Goal: Navigation & Orientation: Find specific page/section

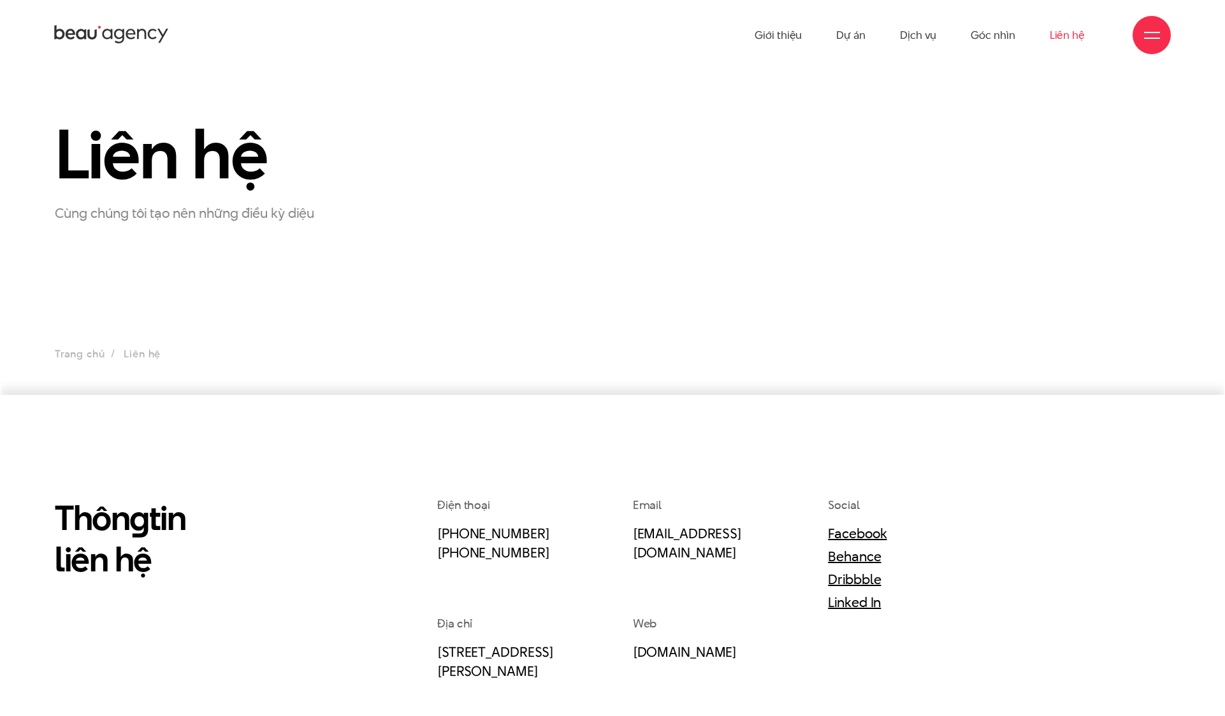
click at [164, 36] on icon at bounding box center [111, 35] width 115 height 22
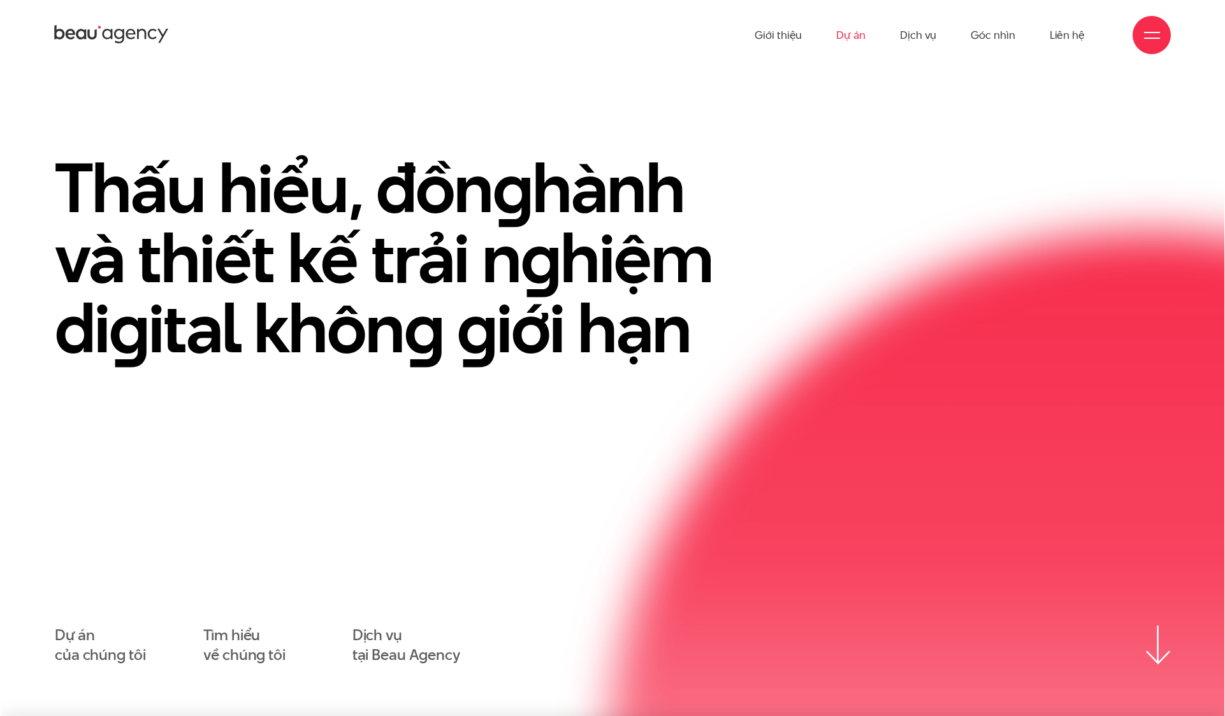
click at [856, 39] on link "Dự án" at bounding box center [850, 35] width 29 height 70
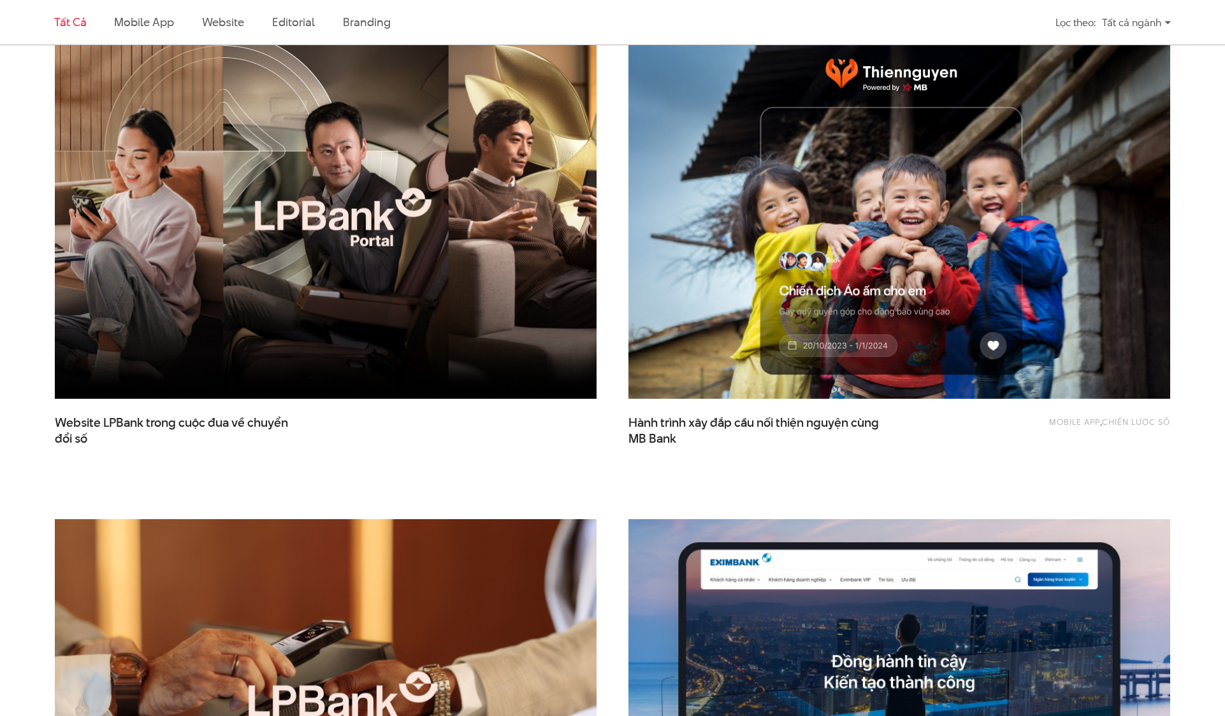
scroll to position [473, 0]
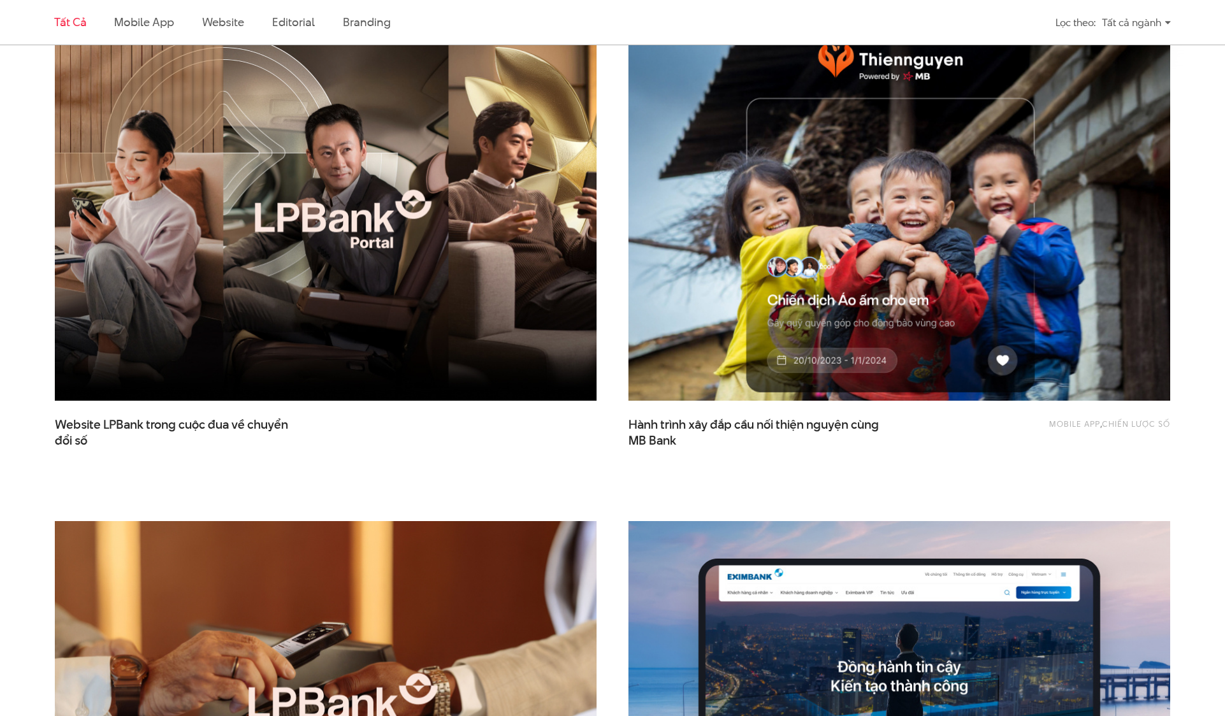
click at [704, 337] on img at bounding box center [900, 219] width 596 height 399
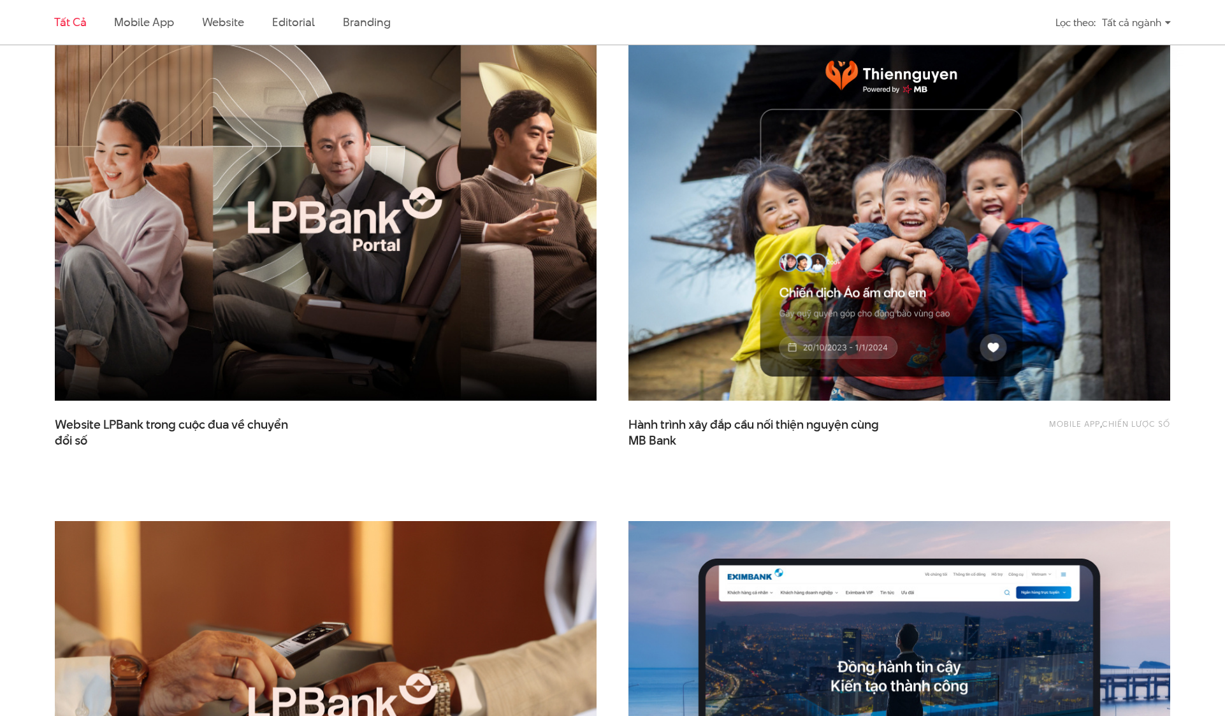
click at [344, 209] on img at bounding box center [326, 219] width 596 height 399
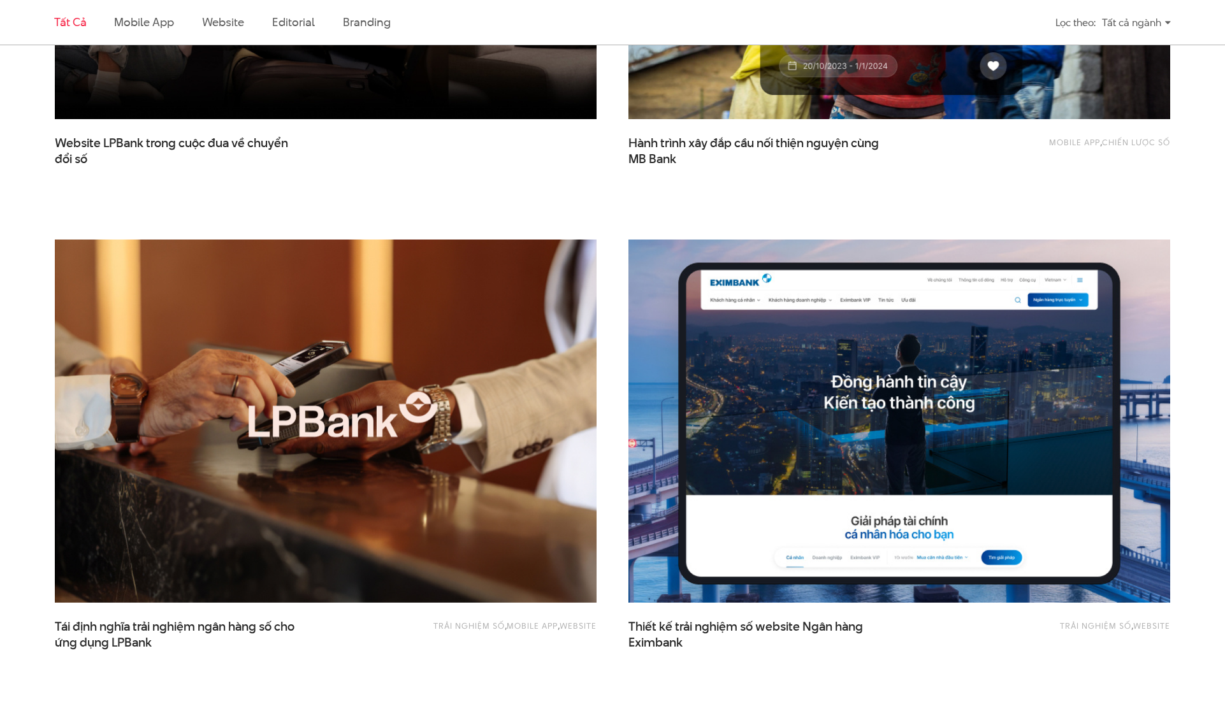
scroll to position [759, 0]
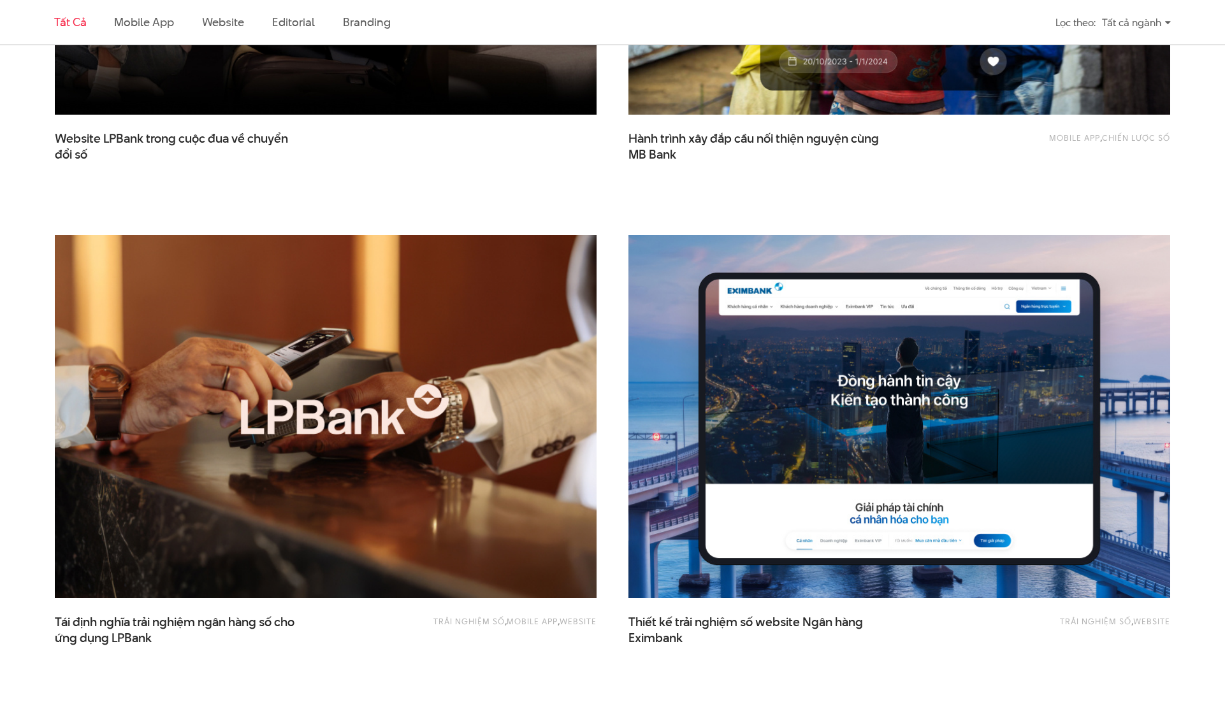
click at [409, 350] on img at bounding box center [326, 416] width 596 height 399
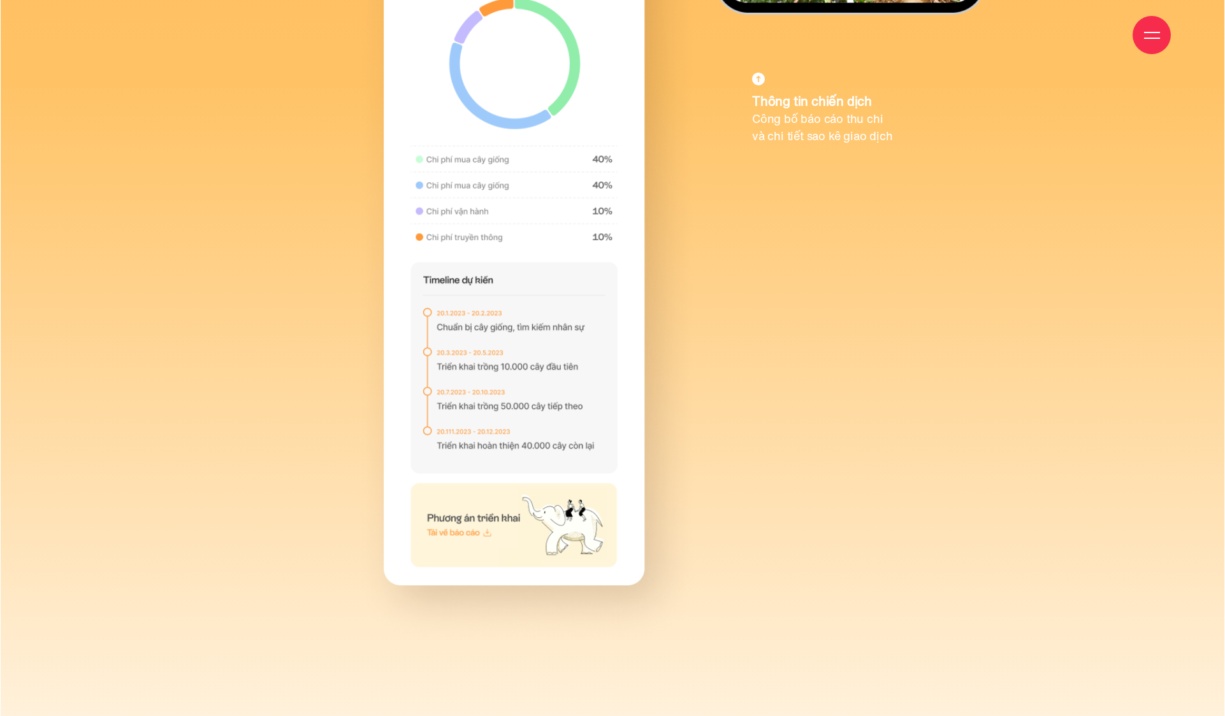
scroll to position [10885, 0]
click at [1159, 39] on div at bounding box center [1152, 35] width 16 height 16
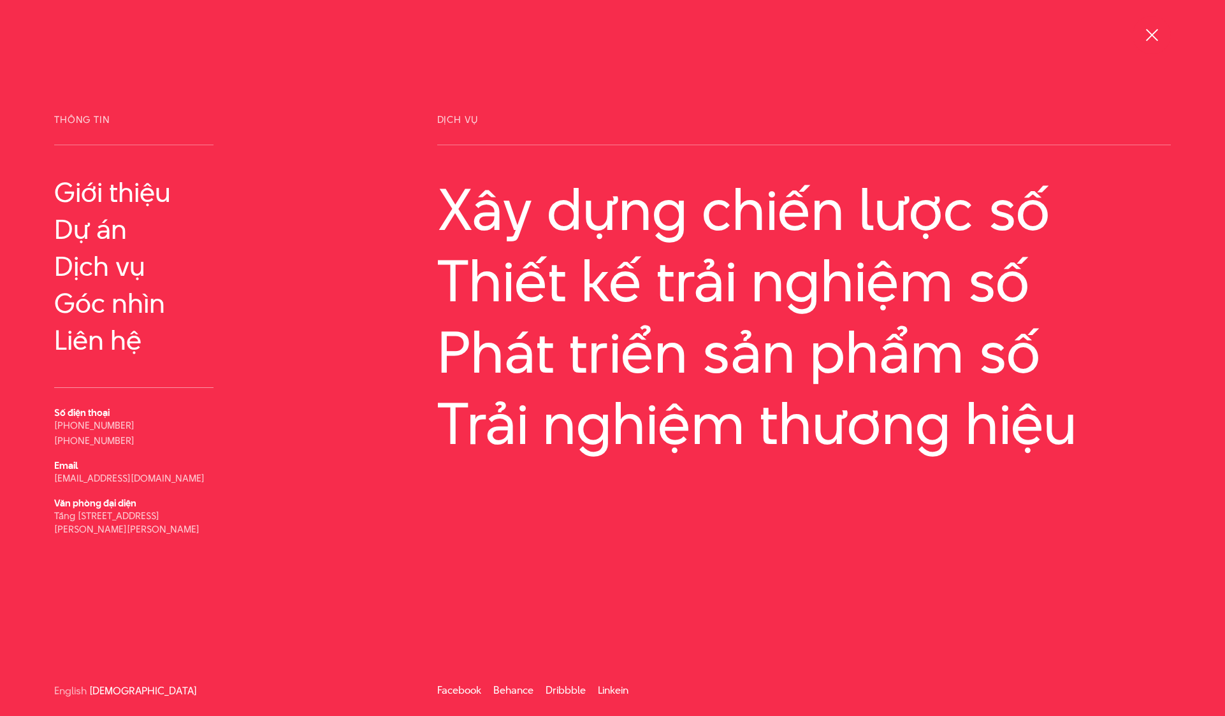
click at [1155, 34] on div at bounding box center [1152, 35] width 16 height 16
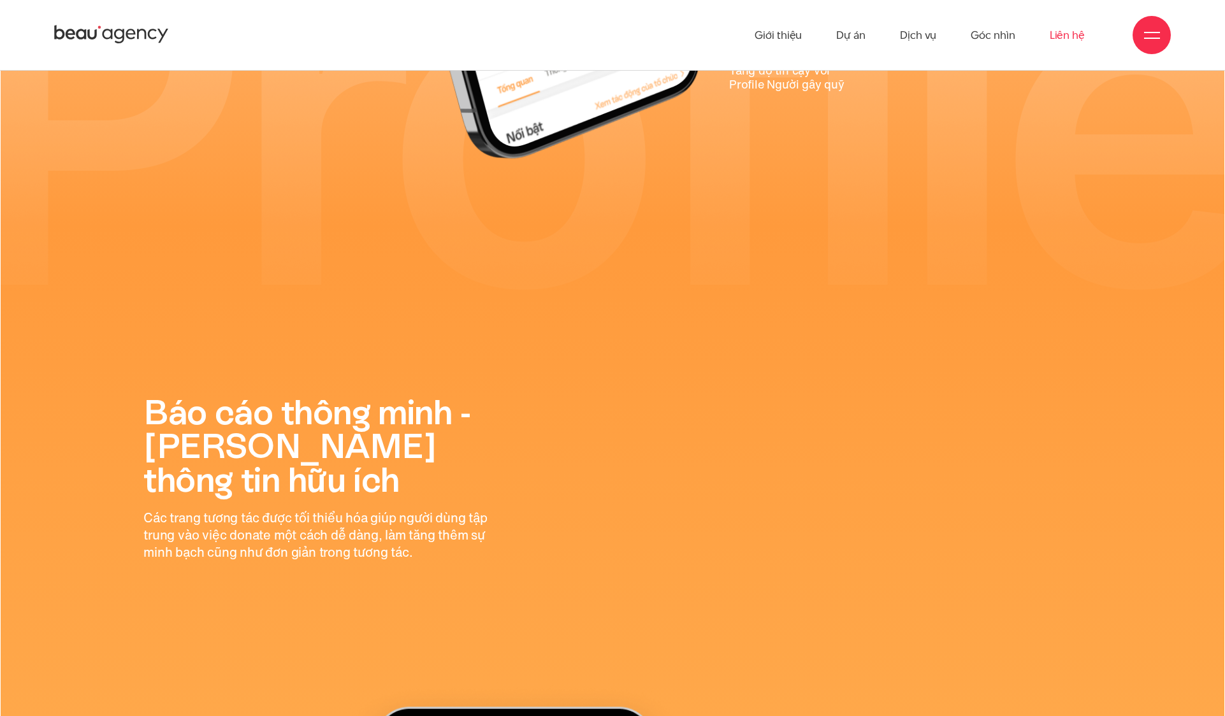
scroll to position [9188, 0]
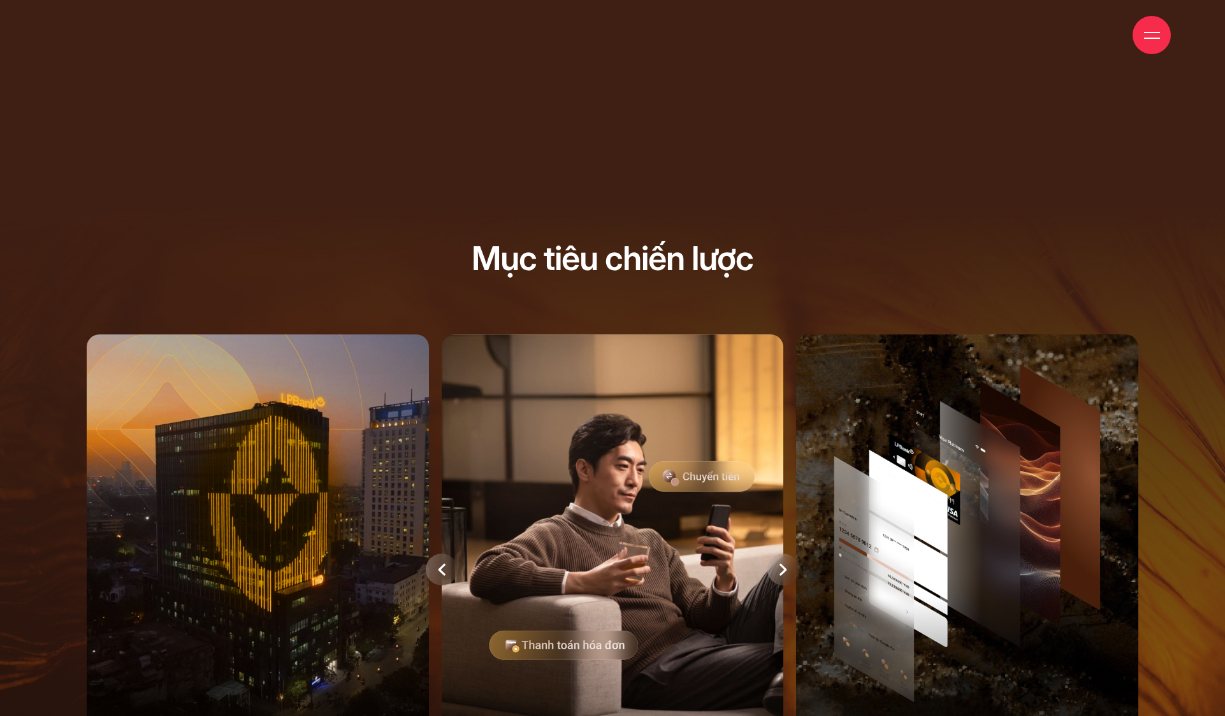
scroll to position [15, 0]
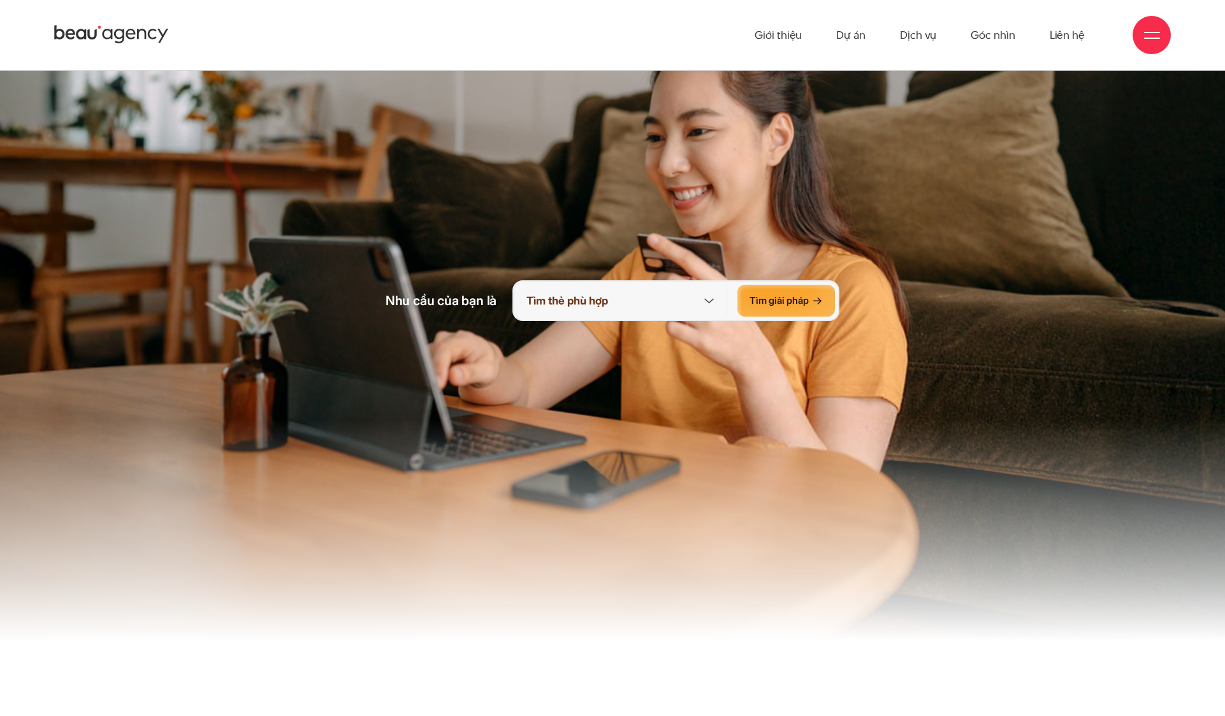
click at [703, 302] on icon at bounding box center [709, 301] width 16 height 16
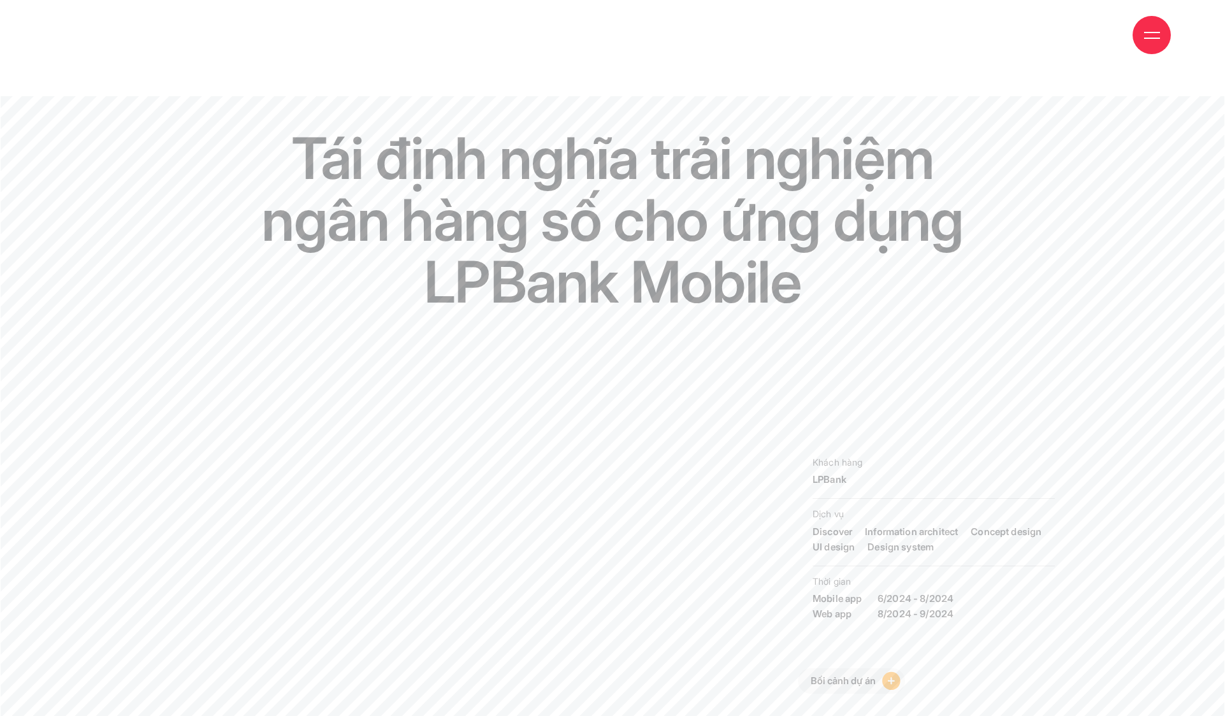
scroll to position [90, 0]
